Goal: Information Seeking & Learning: Learn about a topic

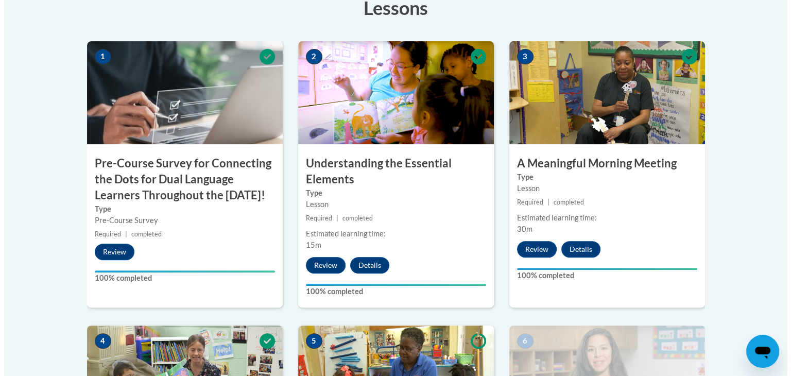
scroll to position [657, 0]
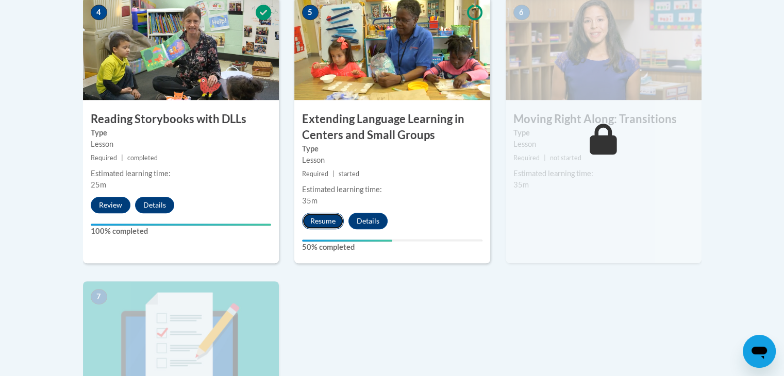
click at [312, 227] on button "Resume" at bounding box center [323, 221] width 42 height 16
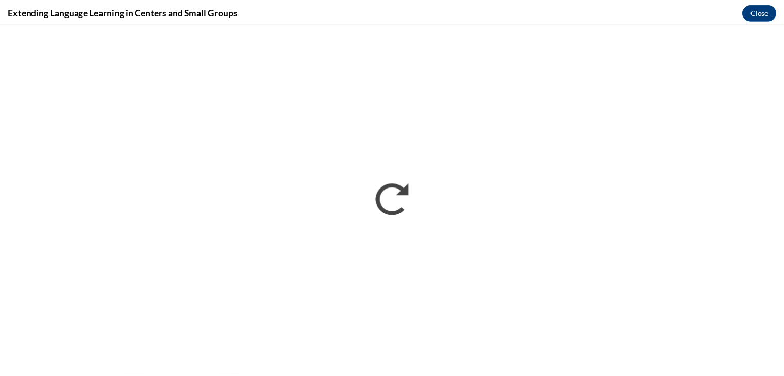
scroll to position [0, 0]
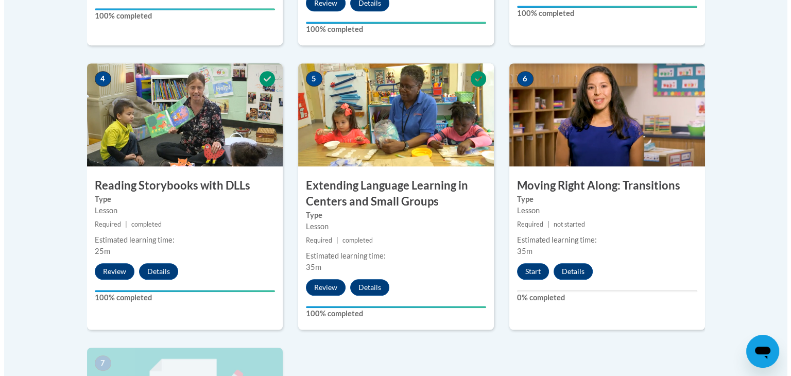
scroll to position [576, 0]
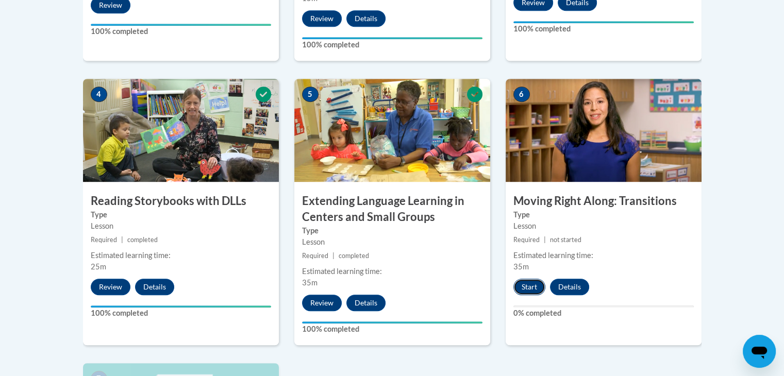
click at [526, 287] on button "Start" at bounding box center [529, 287] width 32 height 16
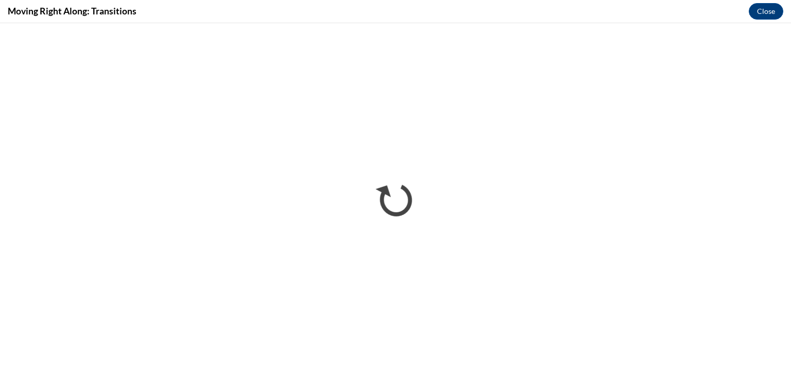
scroll to position [0, 0]
